Goal: Information Seeking & Learning: Learn about a topic

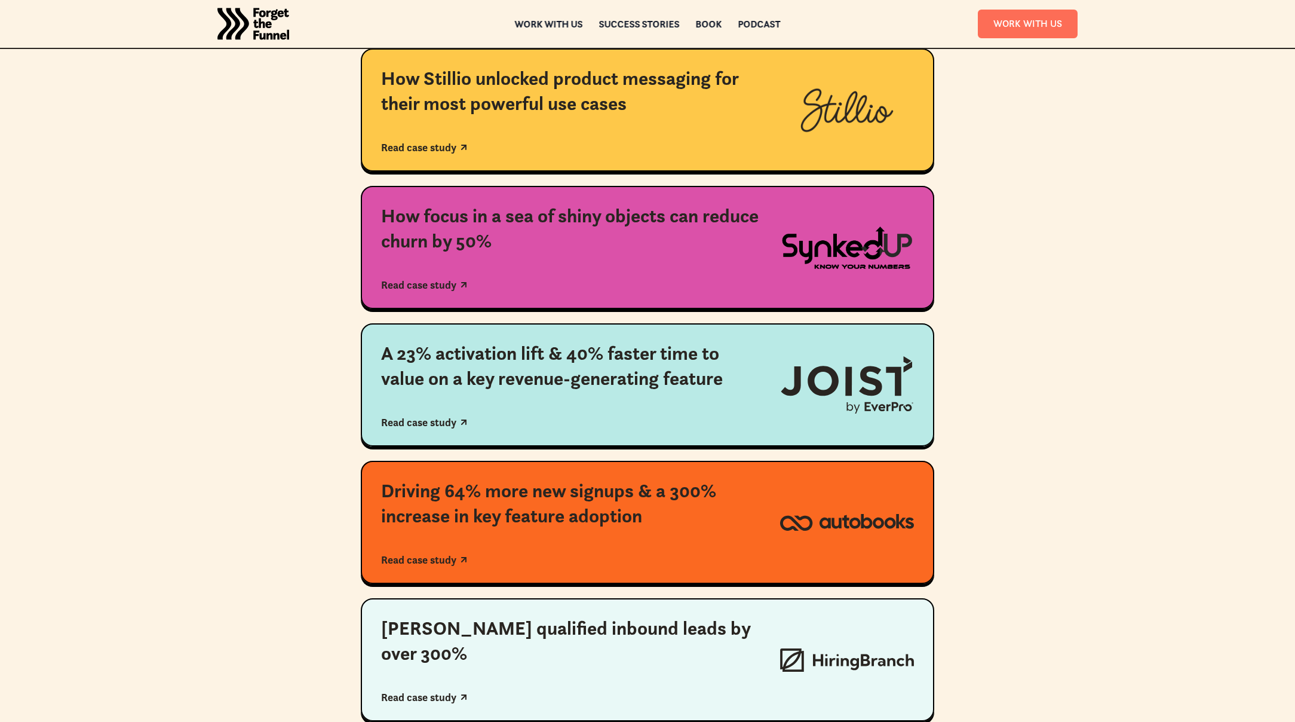
scroll to position [714, 0]
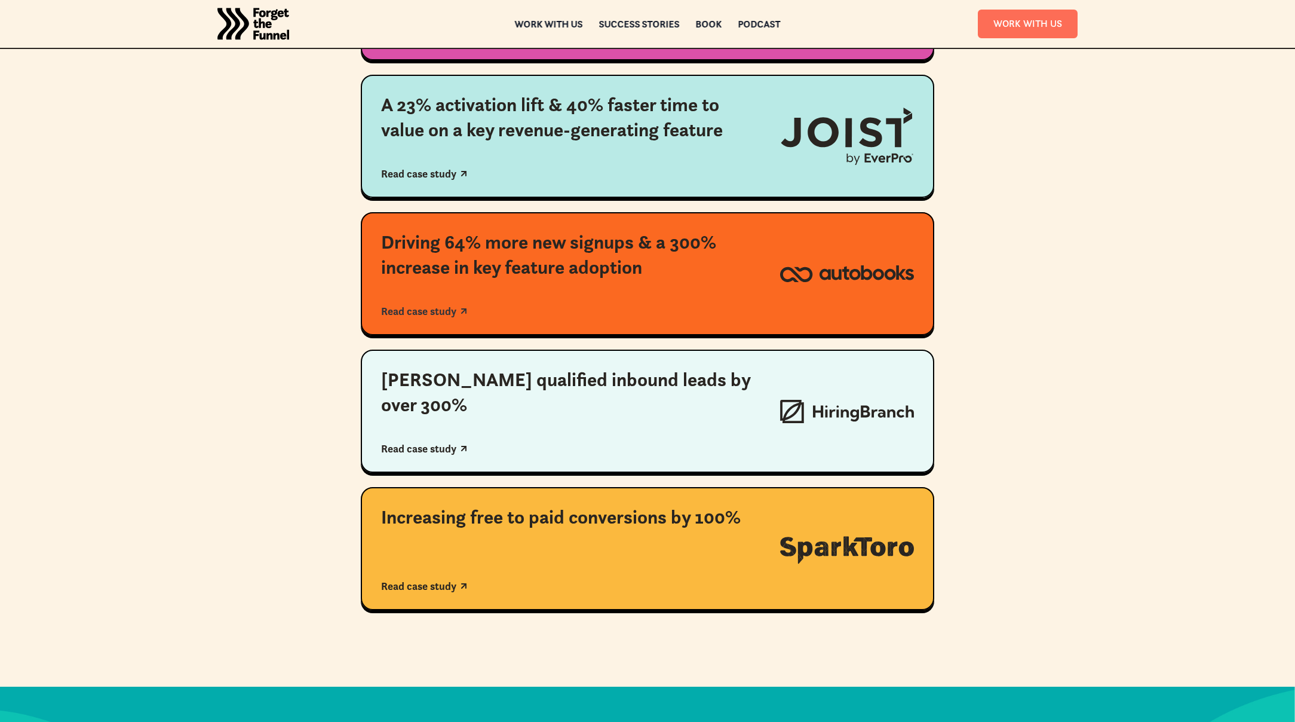
click at [794, 283] on link "Driving 64% more new signups & a 300% increase in key feature adoption Read cas…" at bounding box center [647, 273] width 573 height 123
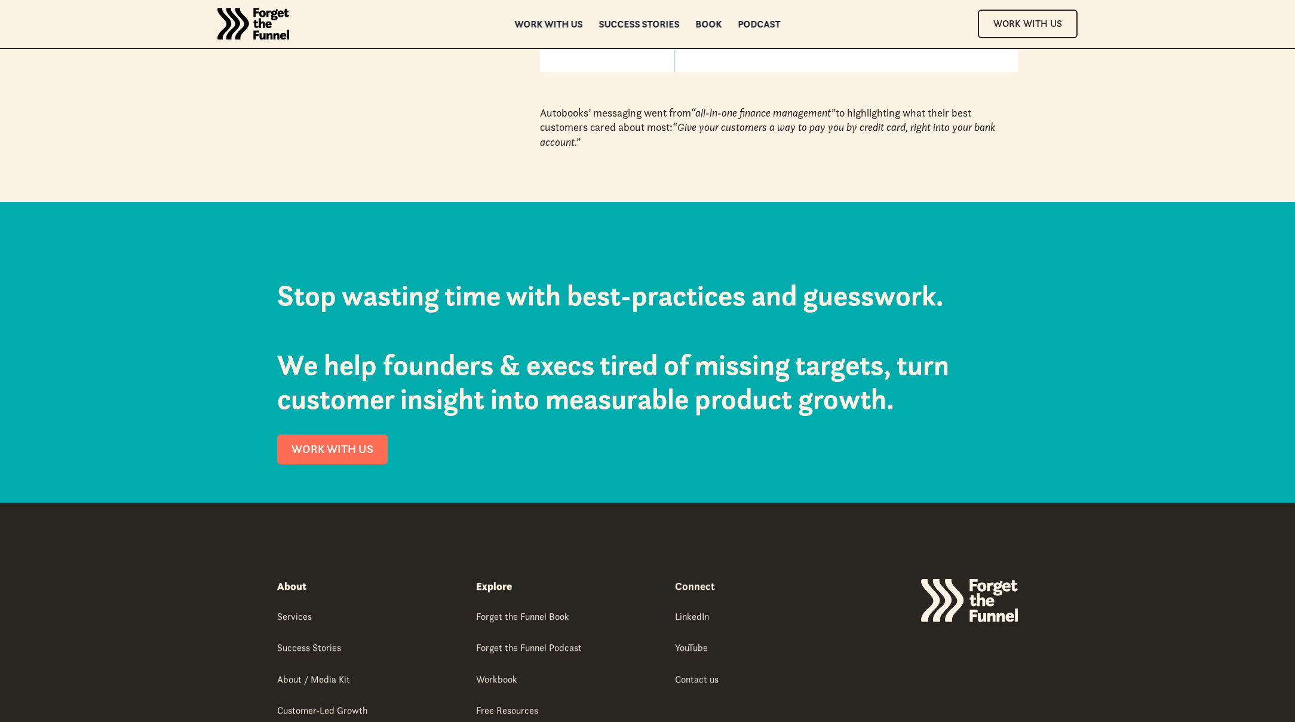
scroll to position [2001, 0]
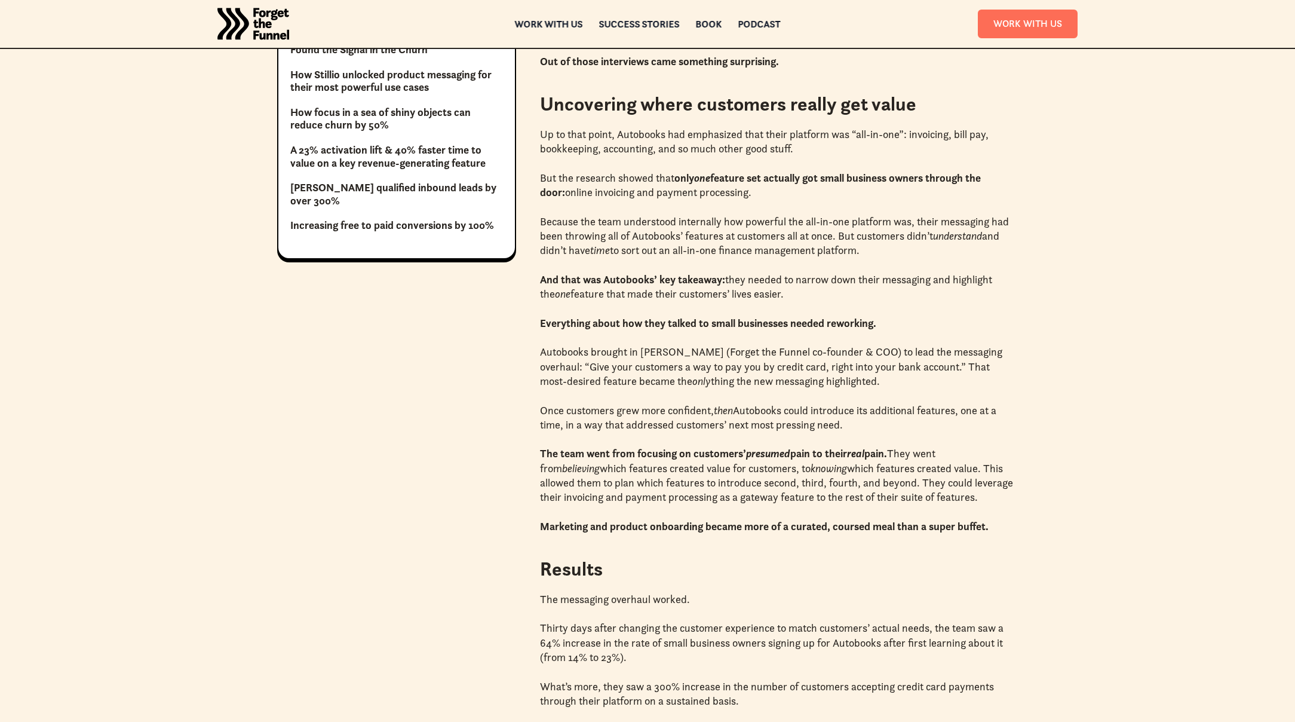
click at [827, 330] on strong "Everything about how they talked to small businesses needed reworking." at bounding box center [708, 323] width 336 height 14
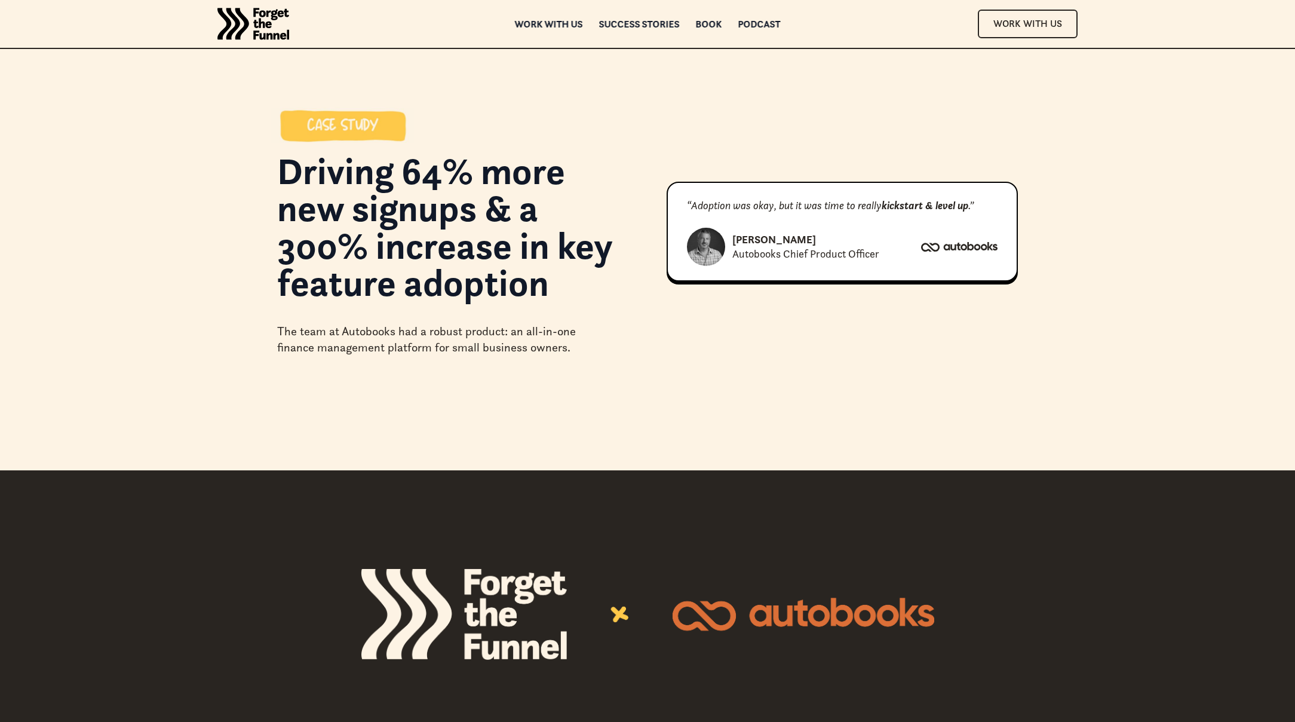
scroll to position [0, 0]
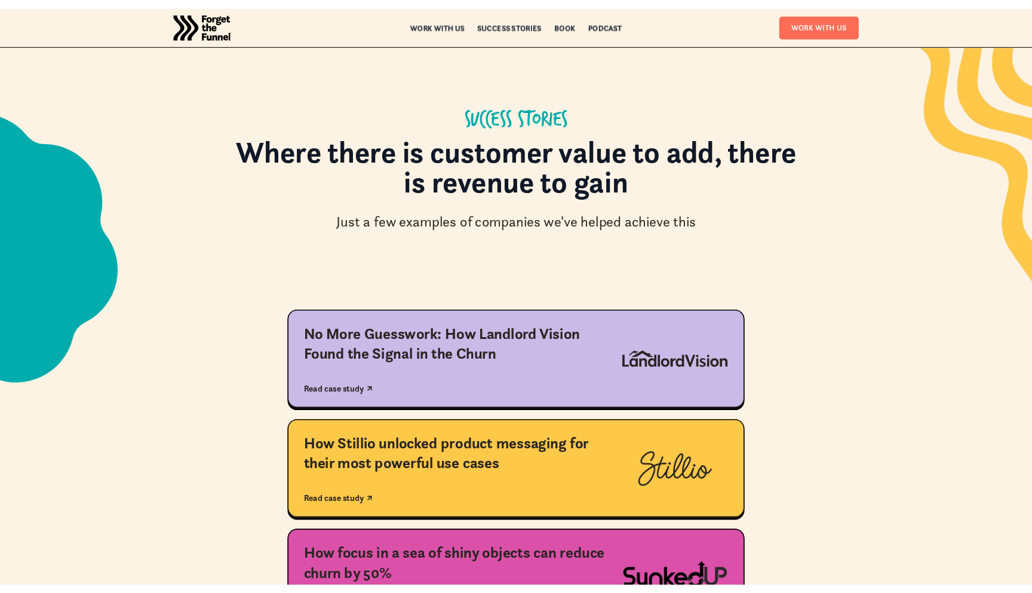
scroll to position [714, 0]
